Goal: Information Seeking & Learning: Learn about a topic

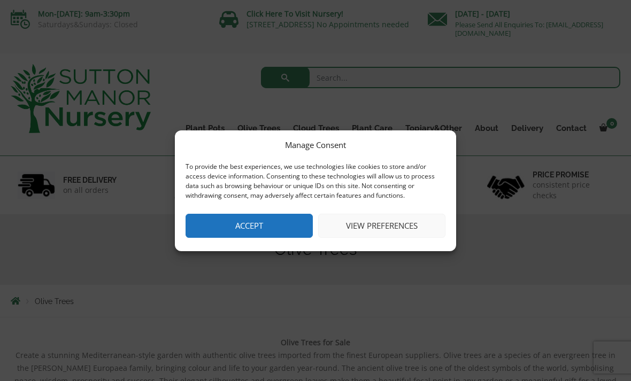
click at [357, 228] on button "View preferences" at bounding box center [381, 226] width 127 height 24
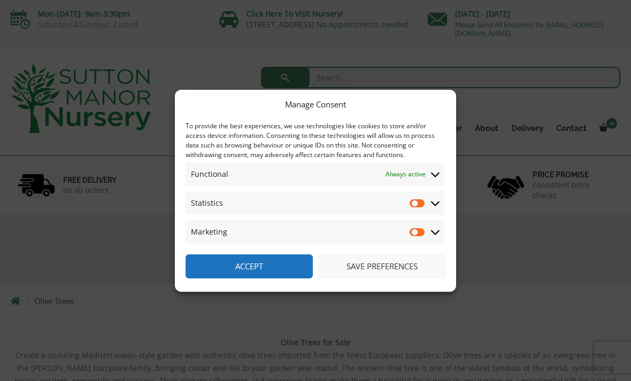
click at [438, 198] on icon at bounding box center [435, 203] width 9 height 10
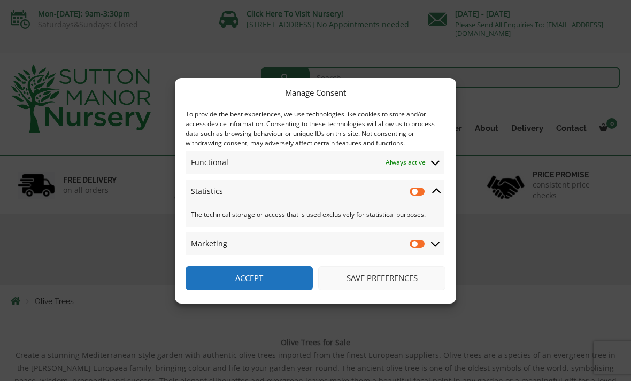
click at [416, 195] on input "Statistics" at bounding box center [418, 191] width 16 height 11
checkbox input "true"
click at [420, 247] on input "Marketing" at bounding box center [418, 243] width 16 height 11
checkbox input "true"
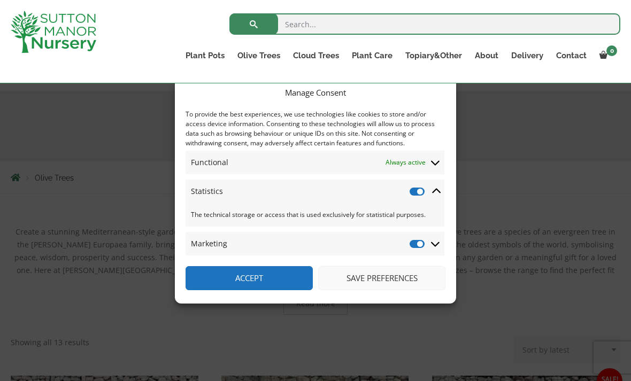
scroll to position [133, 0]
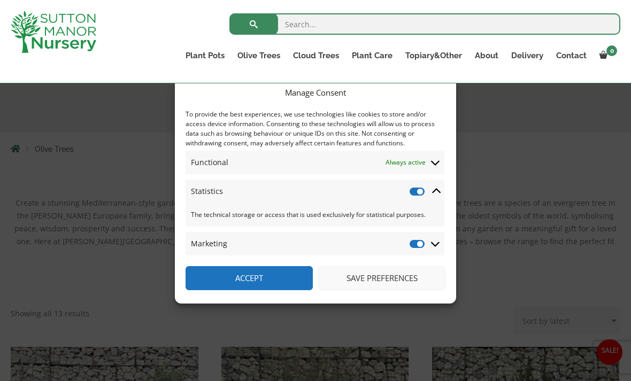
click at [367, 290] on button "Save preferences" at bounding box center [381, 278] width 127 height 24
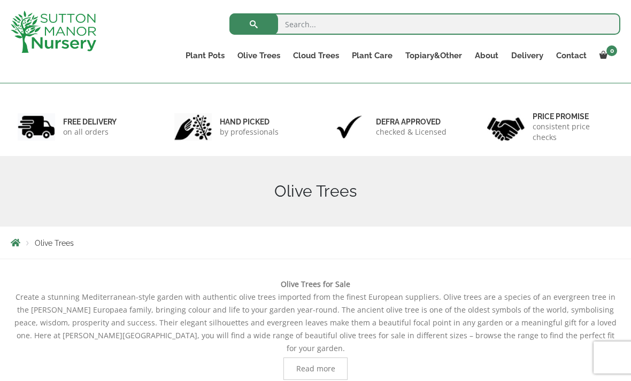
scroll to position [0, 0]
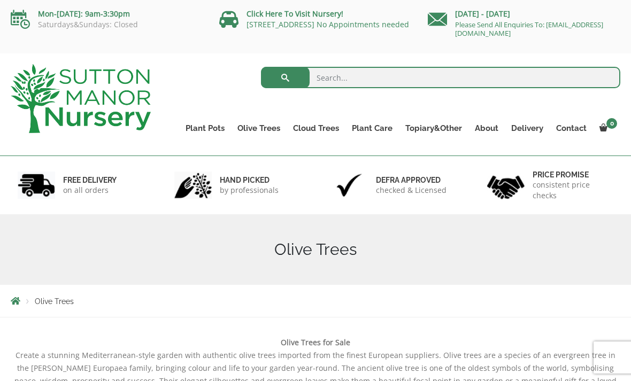
click at [184, 95] on div "Search for:" at bounding box center [393, 80] width 453 height 32
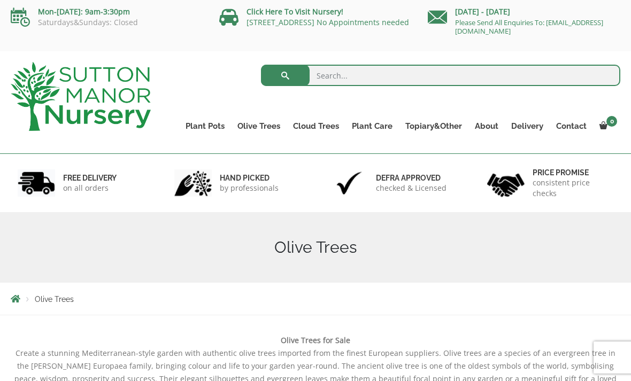
scroll to position [8, 0]
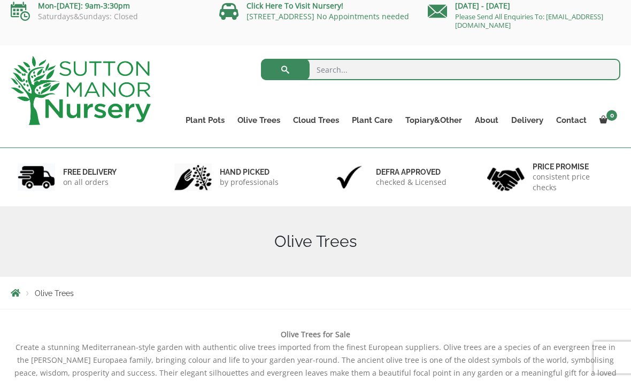
click at [0, 0] on link "Ilex Crenata Cloud Trees" at bounding box center [0, 0] width 0 height 0
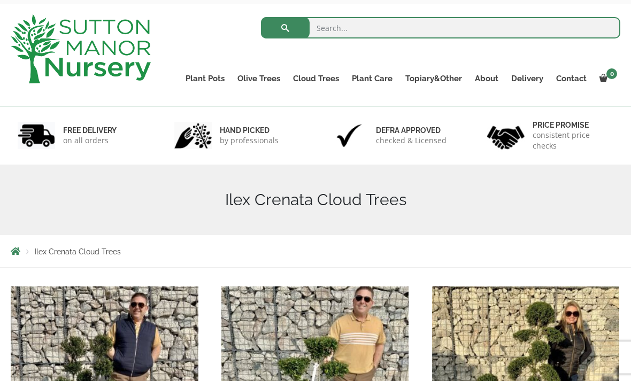
scroll to position [50, 0]
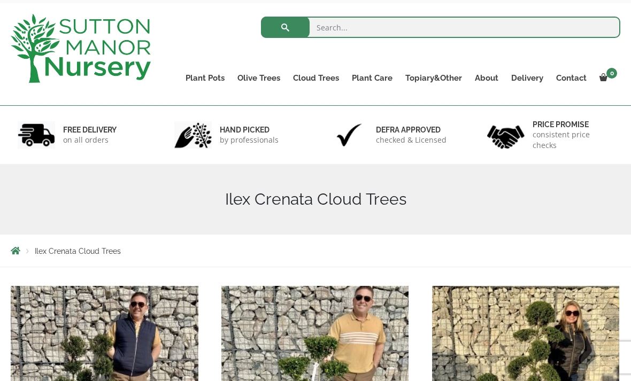
click at [0, 0] on link "Castlewellan" at bounding box center [0, 0] width 0 height 0
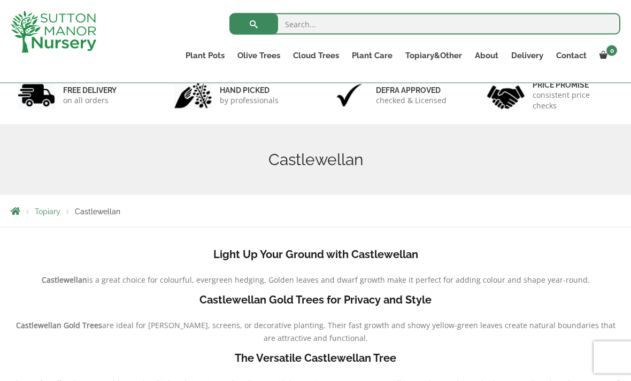
scroll to position [71, 0]
click at [0, 0] on link "Ligustrum Pom Poms" at bounding box center [0, 0] width 0 height 0
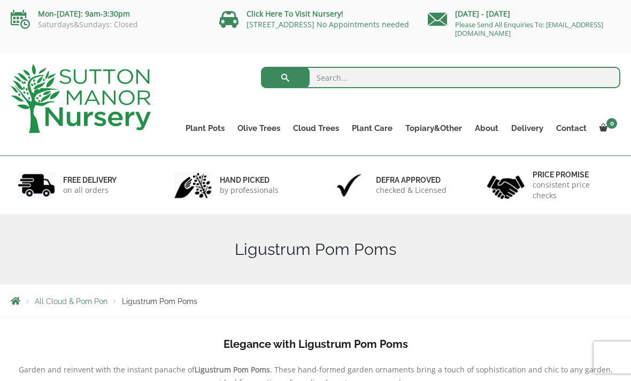
click at [0, 0] on link "Ilex Crenata Cloud Trees" at bounding box center [0, 0] width 0 height 0
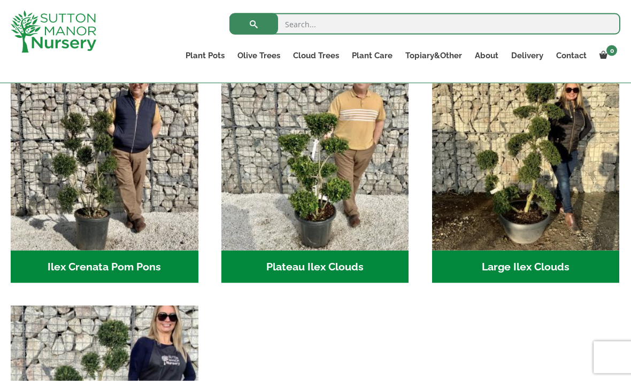
scroll to position [255, 0]
click at [304, 195] on img "Visit product category Plateau Ilex Clouds" at bounding box center [315, 157] width 188 height 188
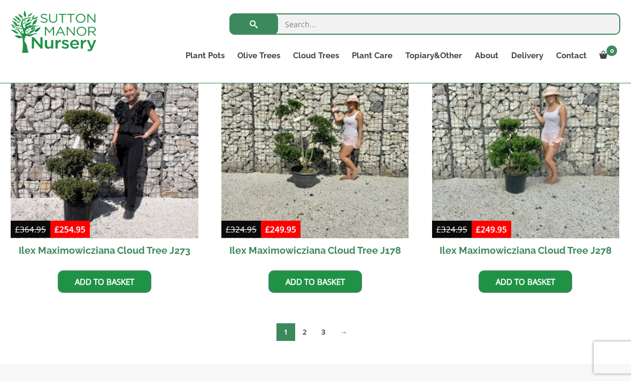
scroll to position [308, 0]
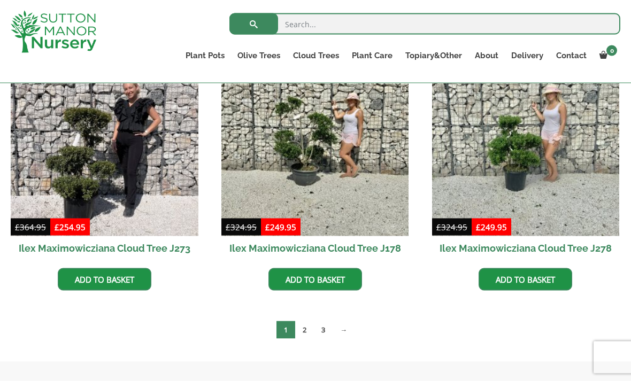
click at [320, 327] on link "3" at bounding box center [323, 330] width 19 height 18
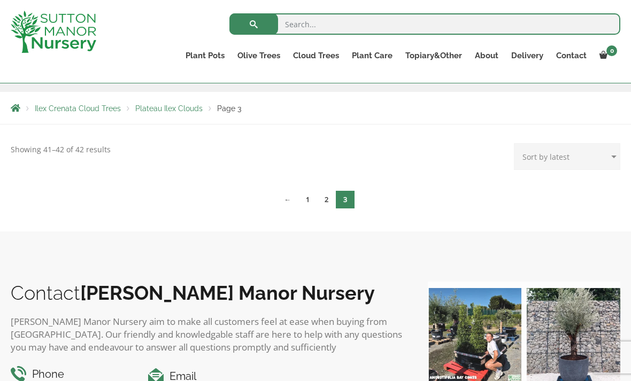
scroll to position [182, 0]
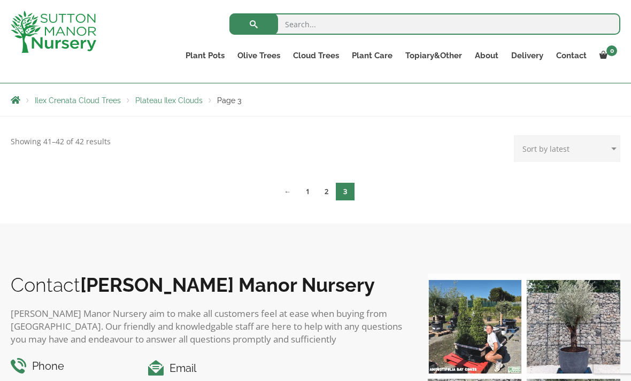
click at [330, 201] on link "2" at bounding box center [326, 192] width 19 height 18
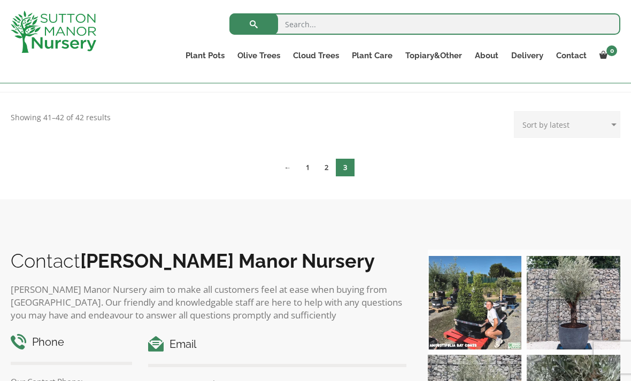
scroll to position [205, 0]
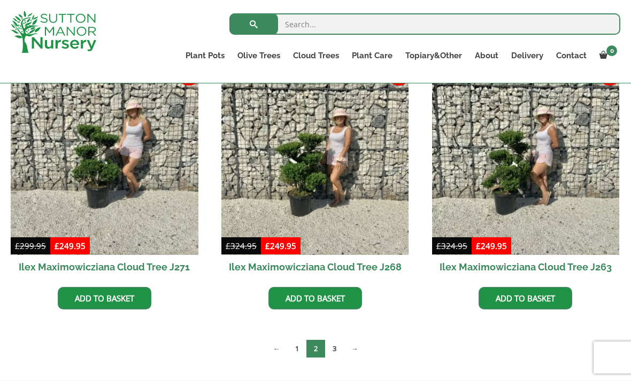
scroll to position [281, 0]
